Goal: Navigation & Orientation: Understand site structure

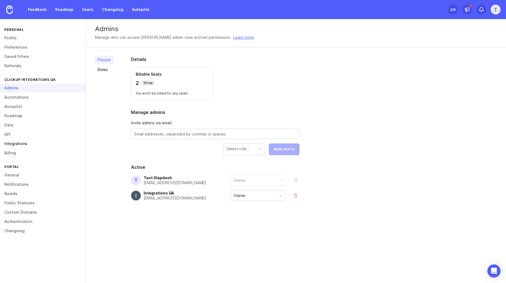
click at [28, 142] on link "Integrations" at bounding box center [43, 143] width 86 height 9
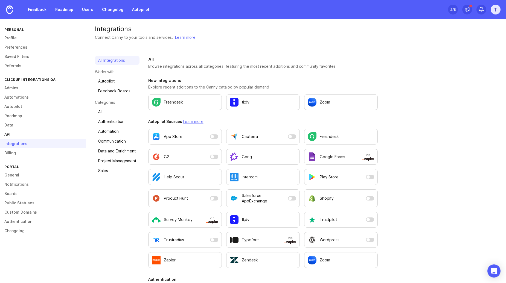
click at [16, 136] on link "API" at bounding box center [43, 134] width 86 height 9
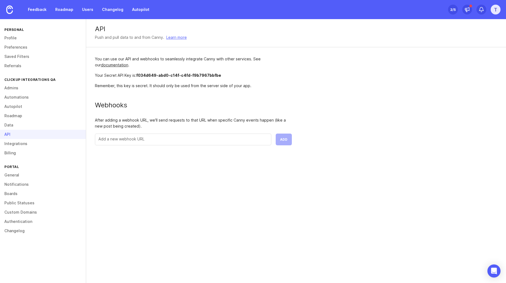
click at [497, 7] on div "T" at bounding box center [495, 10] width 10 height 10
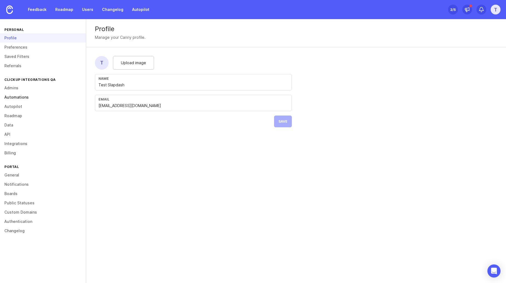
click at [33, 100] on link "Automations" at bounding box center [43, 97] width 86 height 9
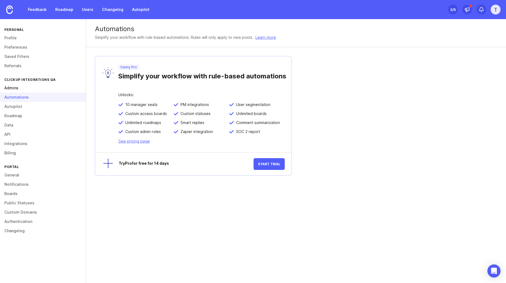
click at [16, 90] on link "Admins" at bounding box center [43, 87] width 86 height 9
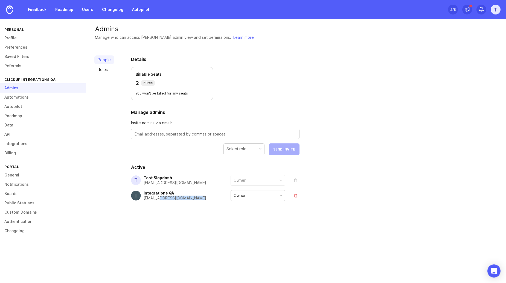
drag, startPoint x: 196, startPoint y: 200, endPoint x: 156, endPoint y: 198, distance: 40.3
click at [156, 198] on div "Integrations QA [EMAIL_ADDRESS][DOMAIN_NAME] Owner" at bounding box center [215, 195] width 168 height 11
